Goal: Task Accomplishment & Management: Manage account settings

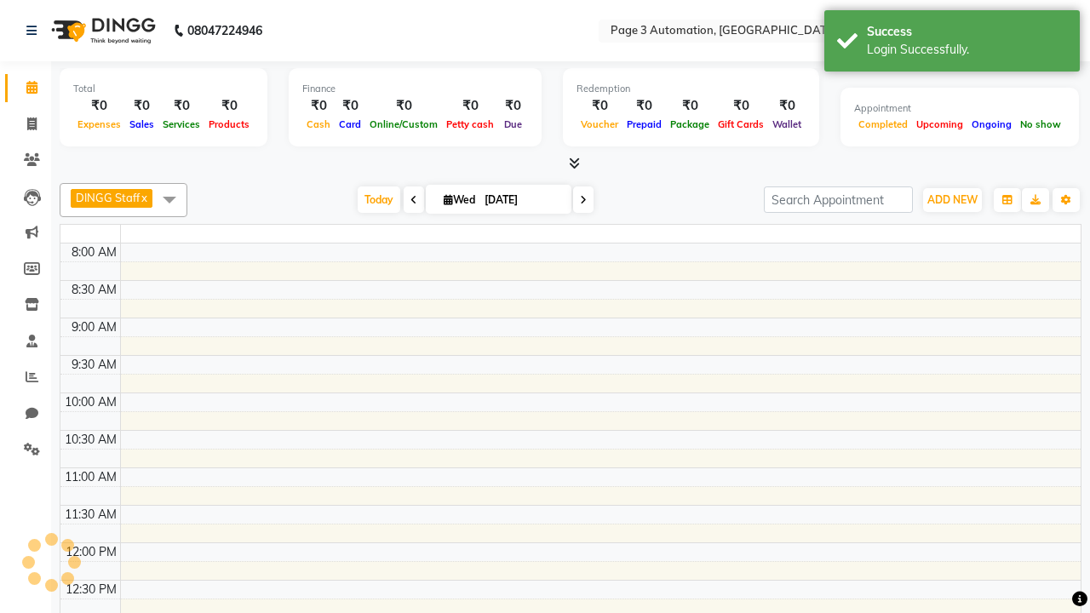
select select "en"
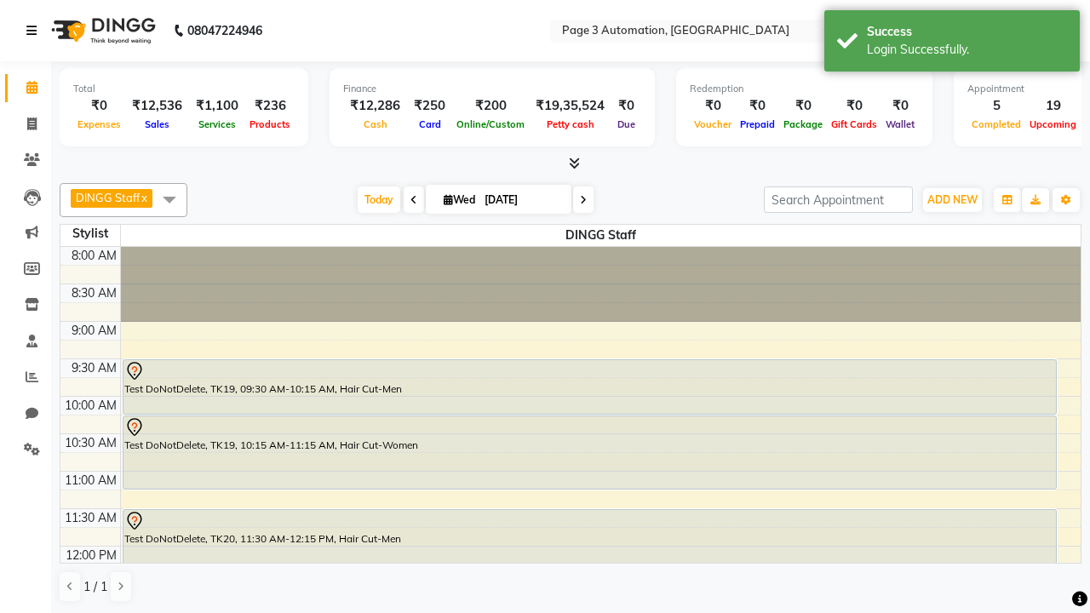
click at [35, 31] on icon at bounding box center [31, 31] width 10 height 12
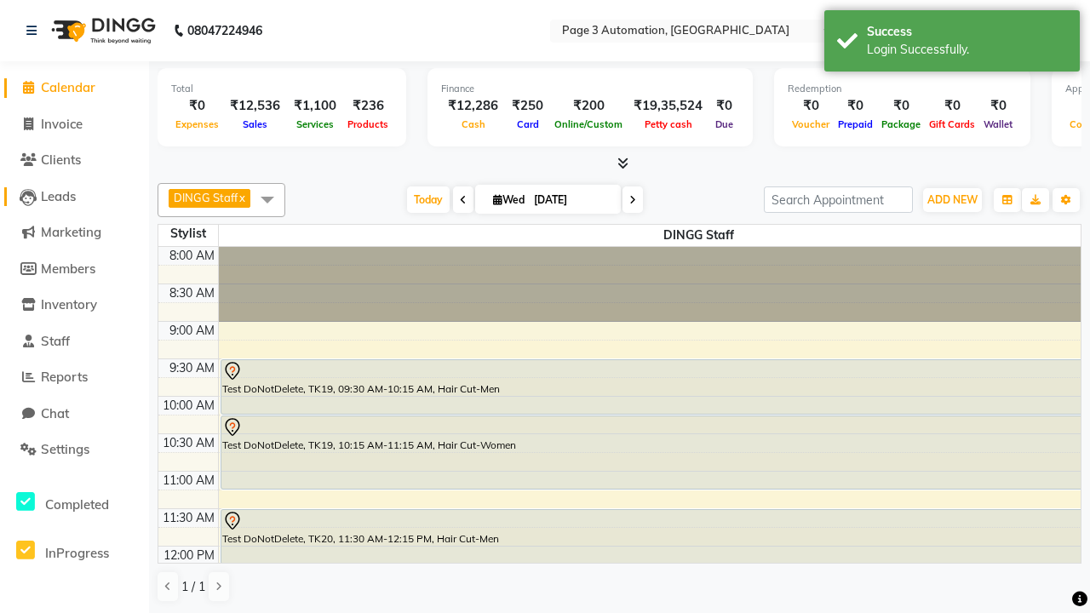
click at [74, 196] on span "Leads" at bounding box center [58, 196] width 35 height 16
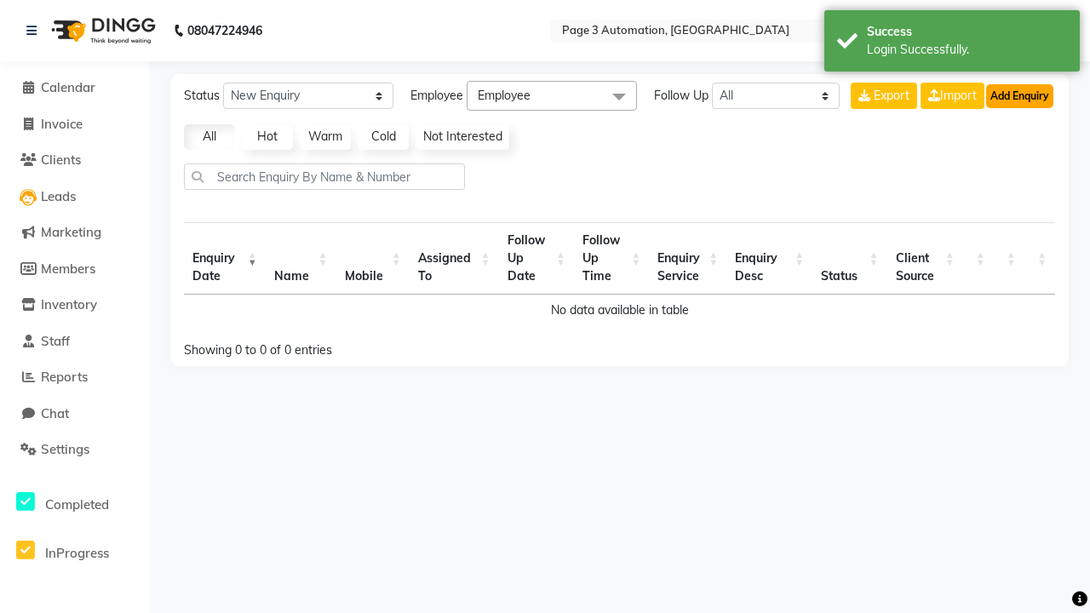
click at [1020, 95] on button "Add Enquiry" at bounding box center [1019, 96] width 67 height 24
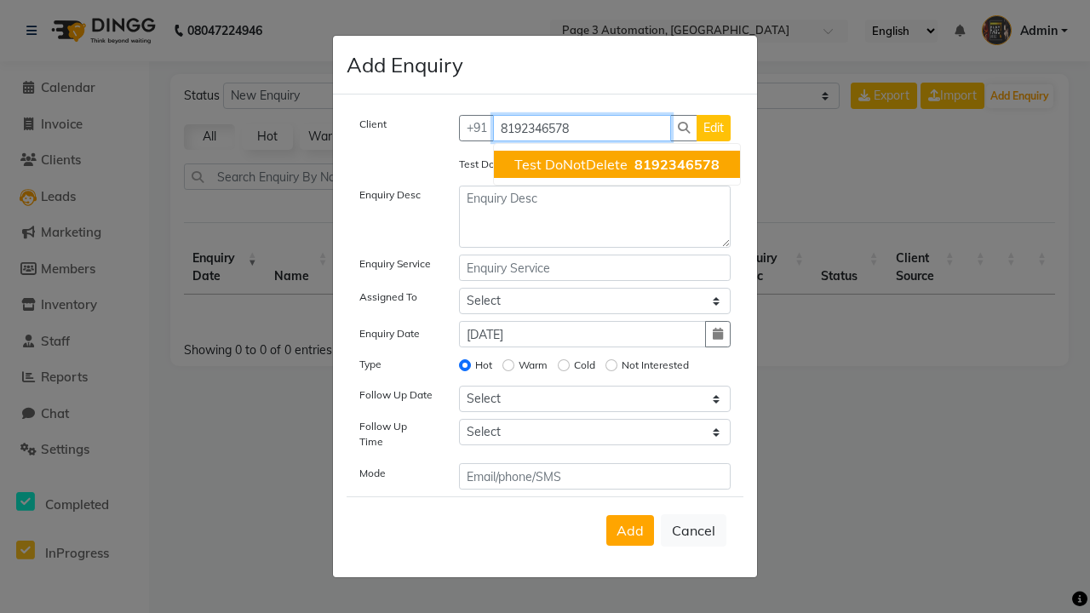
click at [617, 164] on span "Test DoNotDelete" at bounding box center [570, 164] width 113 height 17
type input "8192346578"
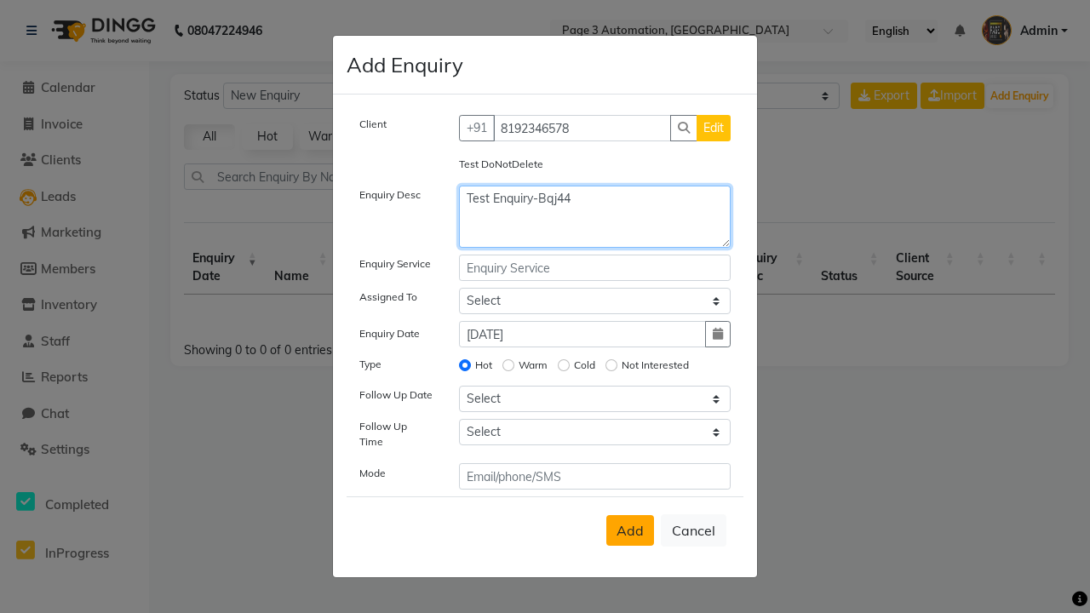
type textarea "Test Enquiry-Bqj44"
click at [630, 531] on span "Add" at bounding box center [630, 530] width 27 height 17
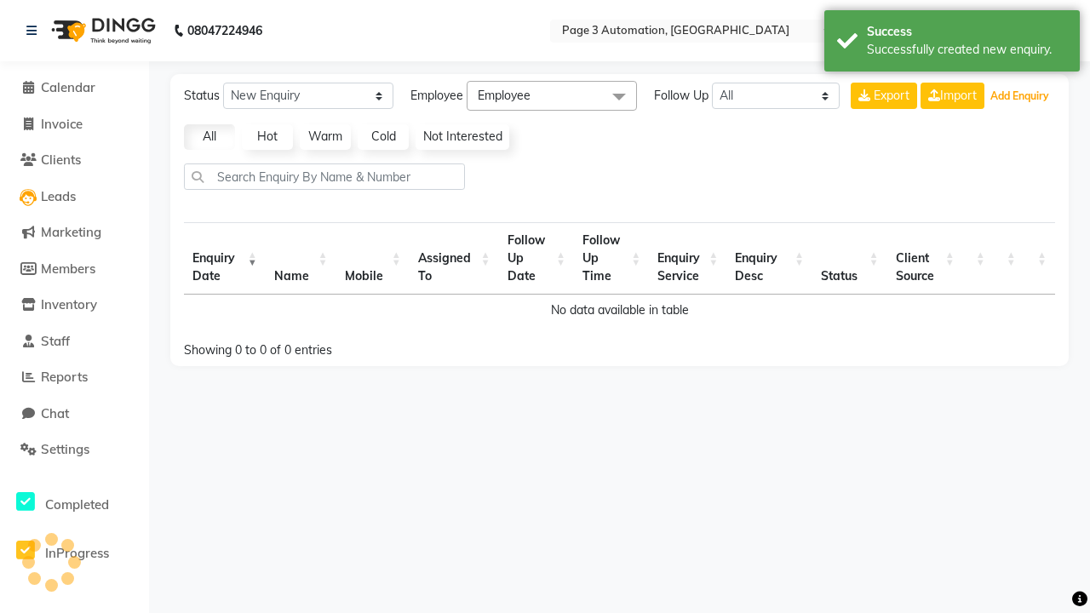
select select "10"
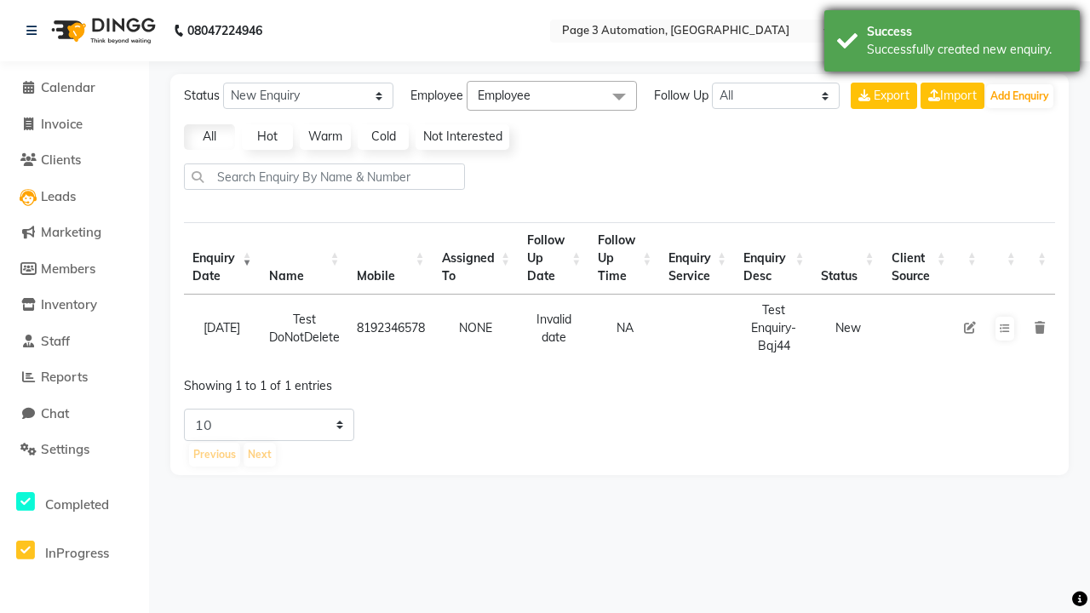
click at [952, 43] on div "Successfully created new enquiry." at bounding box center [967, 50] width 200 height 18
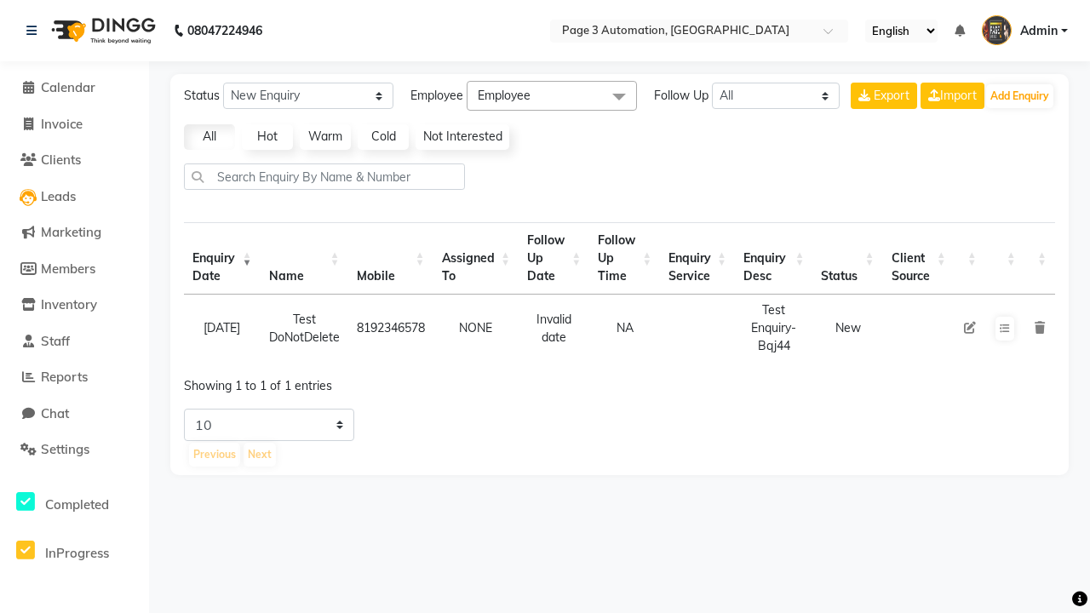
click at [1039, 328] on icon at bounding box center [1040, 328] width 10 height 12
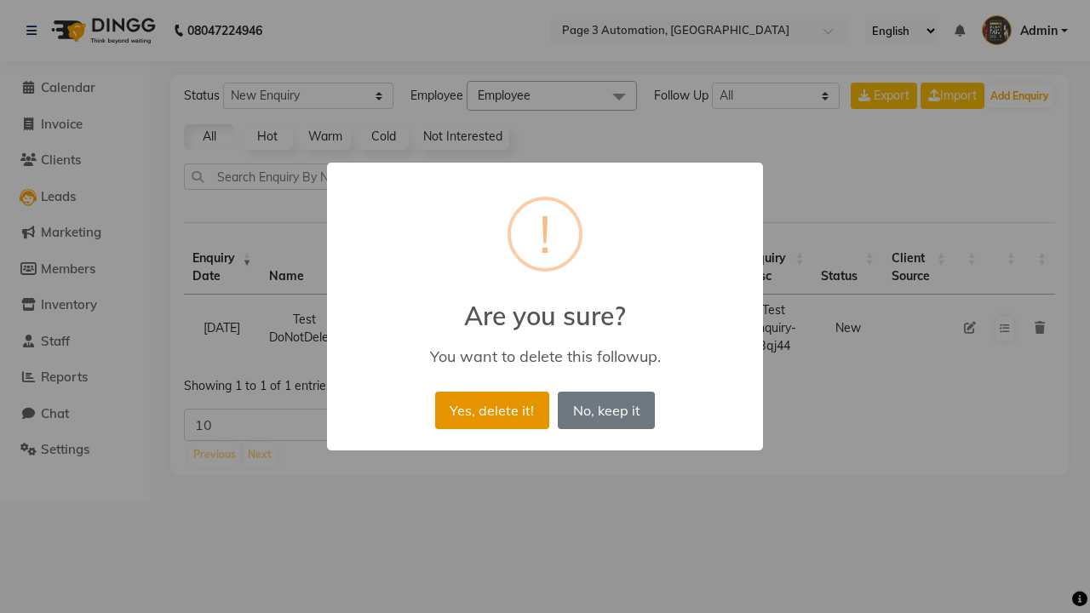
click at [491, 410] on button "Yes, delete it!" at bounding box center [492, 410] width 114 height 37
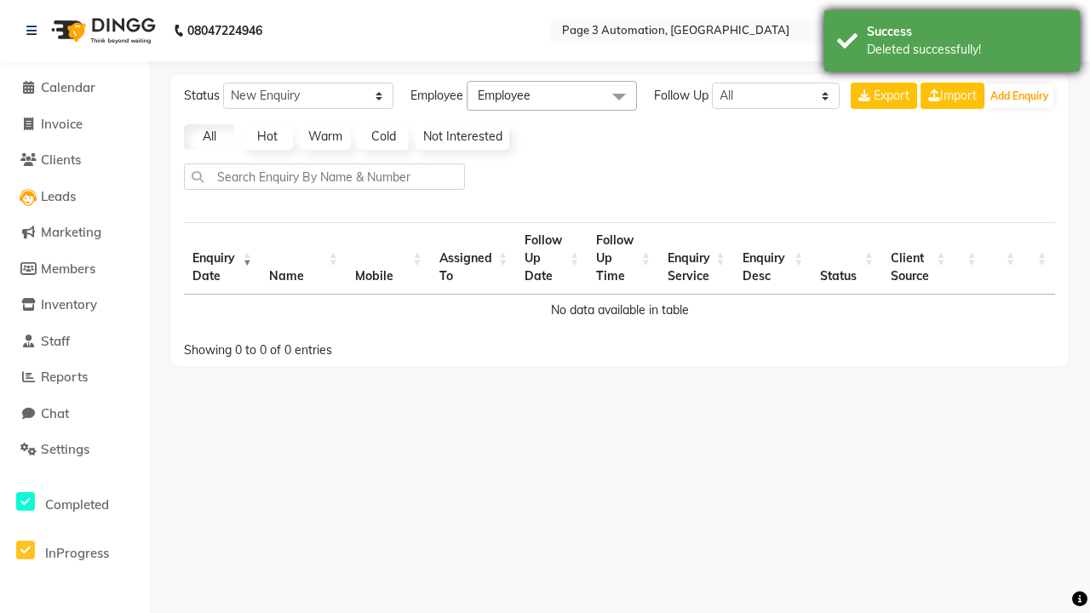
click at [952, 43] on div "Deleted successfully!" at bounding box center [967, 50] width 200 height 18
click at [1025, 31] on span "Admin" at bounding box center [1038, 31] width 37 height 18
click at [0, 0] on link "Sign out" at bounding box center [0, 0] width 0 height 0
